Goal: Check status: Check status

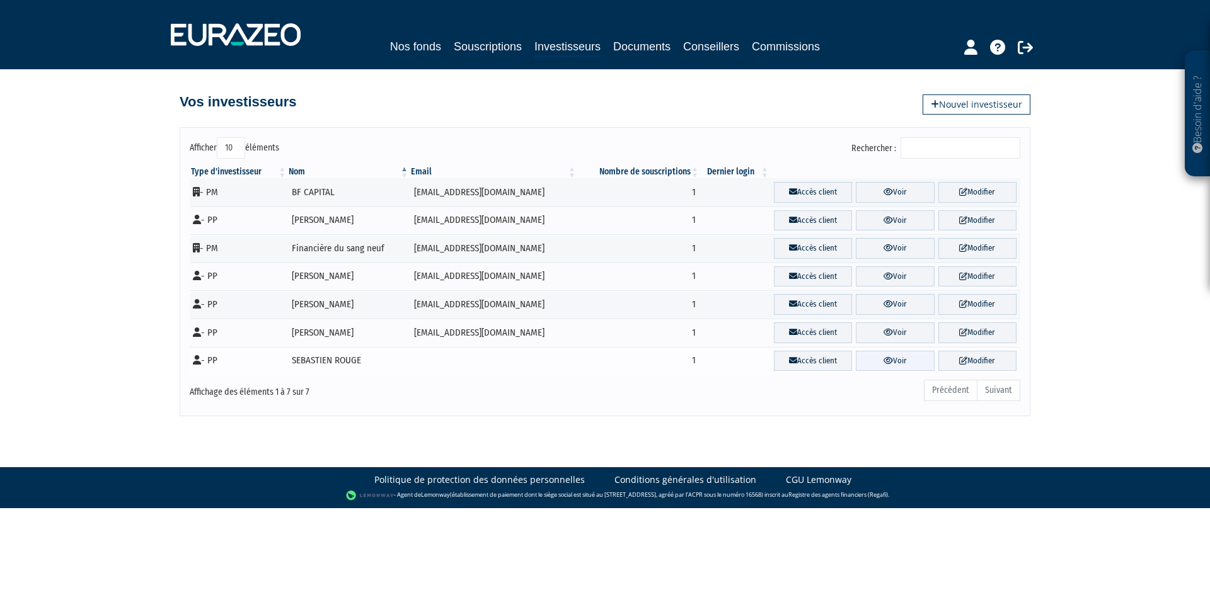
click at [911, 363] on link "Voir" at bounding box center [895, 361] width 78 height 21
click at [493, 42] on link "Souscriptions" at bounding box center [488, 47] width 68 height 18
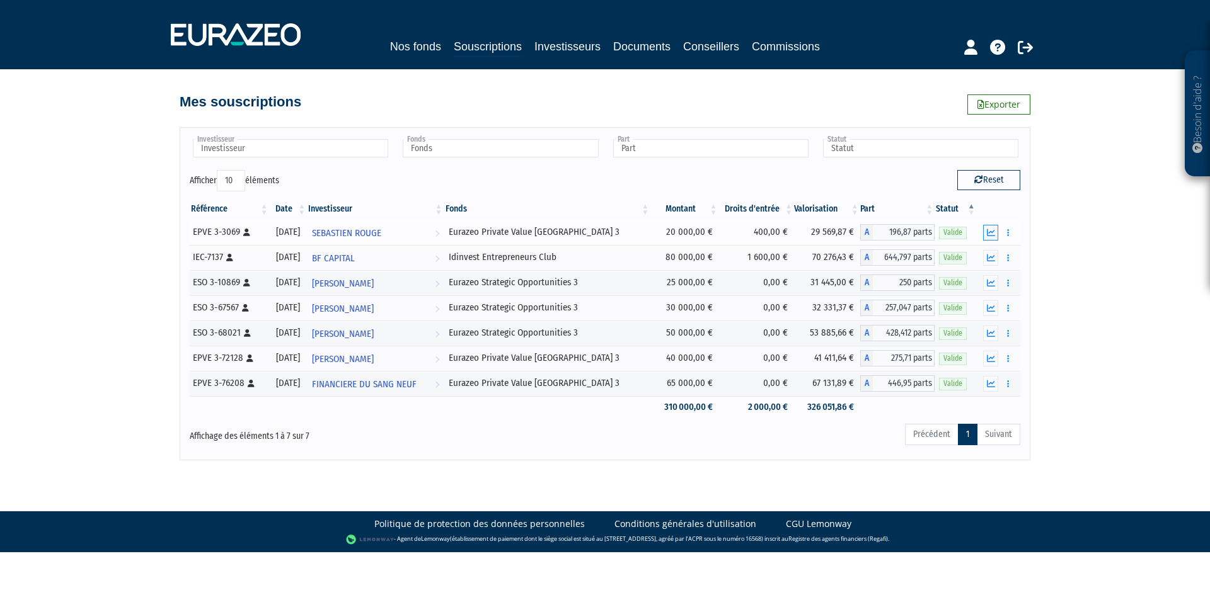
click at [990, 232] on icon "button" at bounding box center [991, 233] width 8 height 8
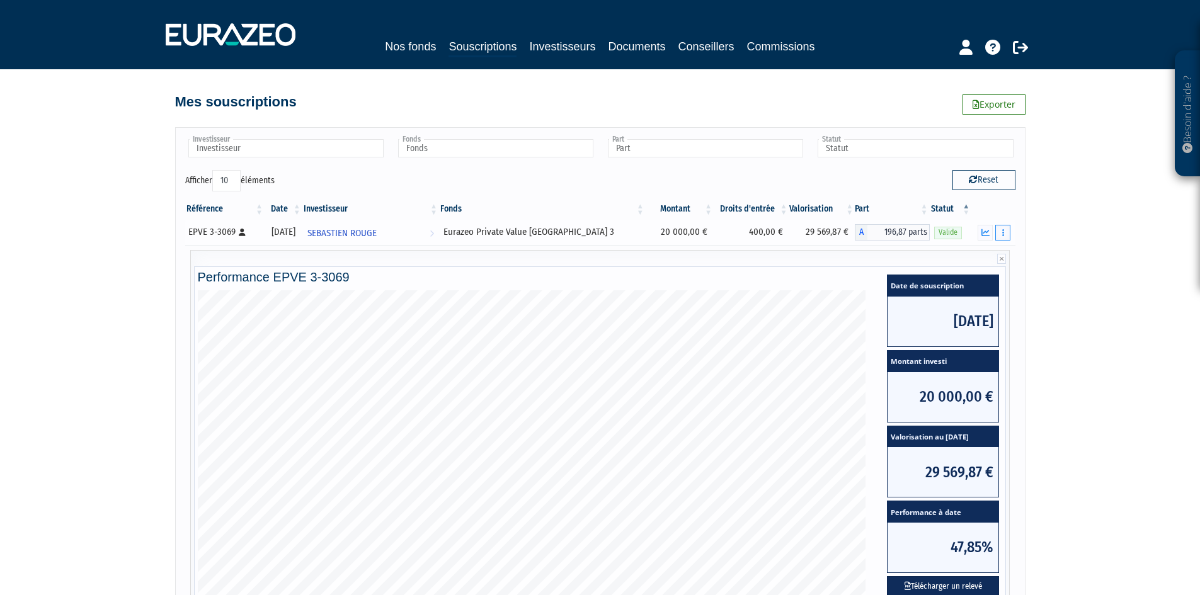
click at [1001, 233] on button "button" at bounding box center [1003, 233] width 15 height 16
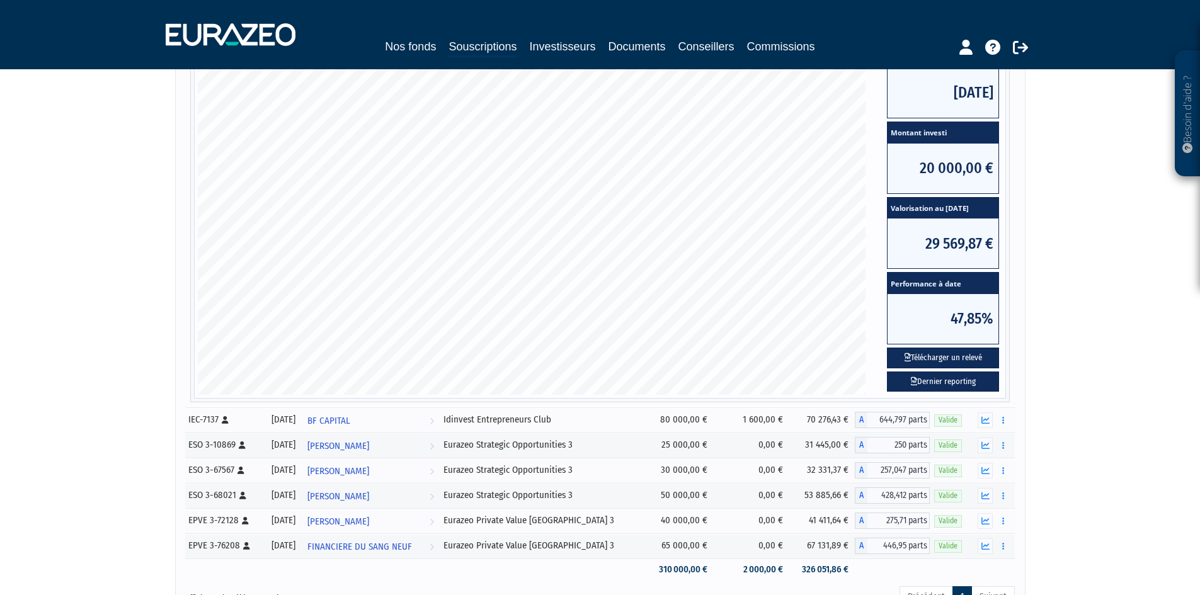
scroll to position [189, 0]
